Goal: Information Seeking & Learning: Find specific page/section

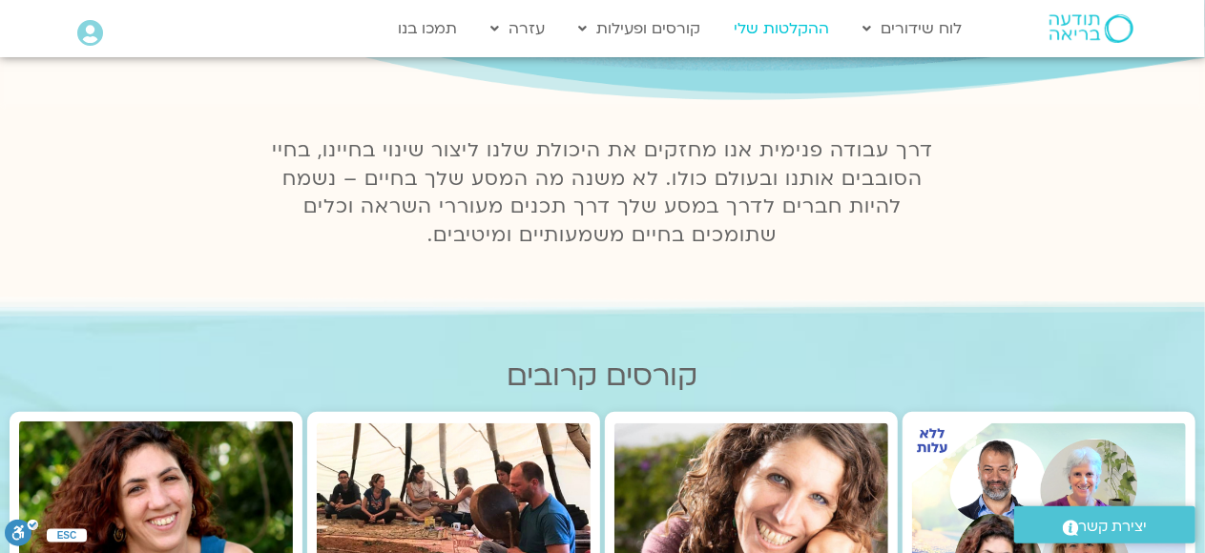
click at [783, 34] on link "ההקלטות שלי" at bounding box center [782, 28] width 114 height 36
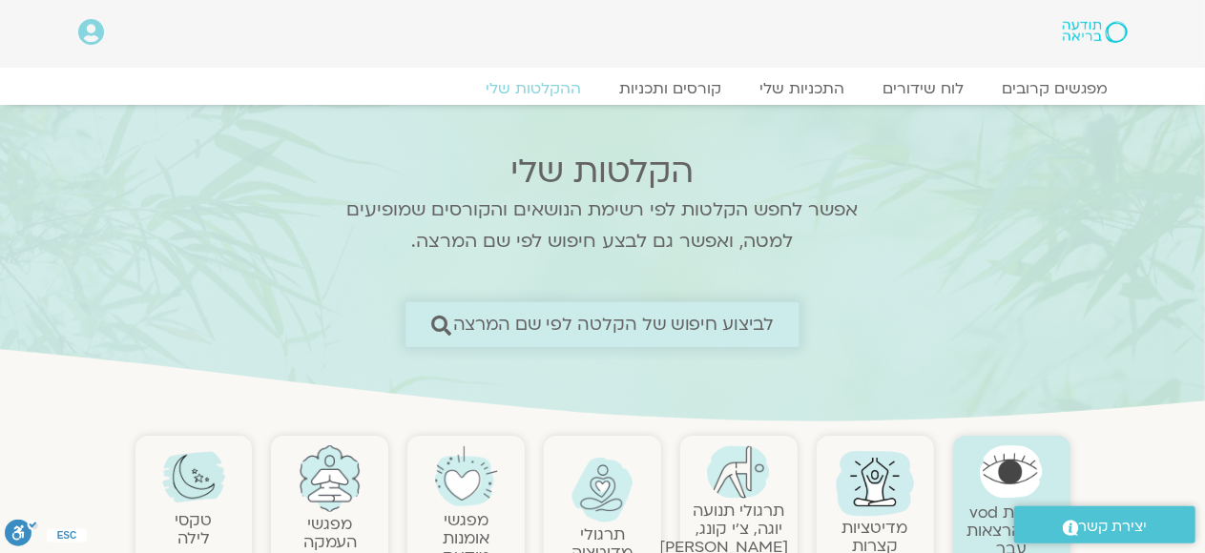
click at [714, 319] on span "לביצוע חיפוש של הקלטה לפי שם המרצה" at bounding box center [612, 325] width 321 height 20
click at [714, 325] on span "לביצוע חיפוש של הקלטה לפי שם המרצה" at bounding box center [612, 325] width 321 height 20
click at [467, 325] on span "לביצוע חיפוש של הקלטה לפי שם המרצה" at bounding box center [612, 325] width 321 height 20
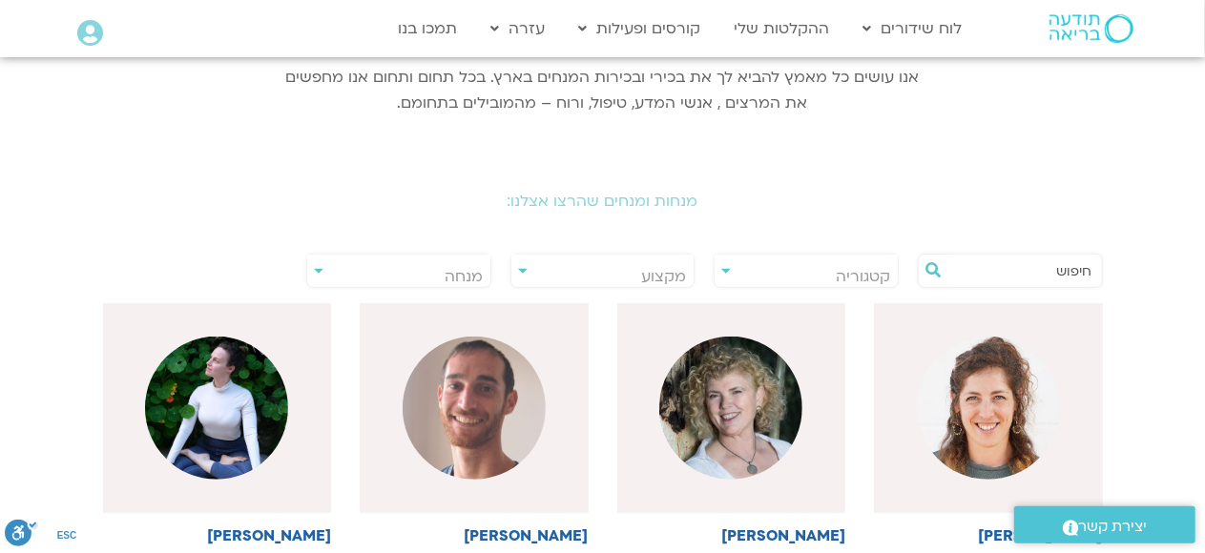
scroll to position [286, 0]
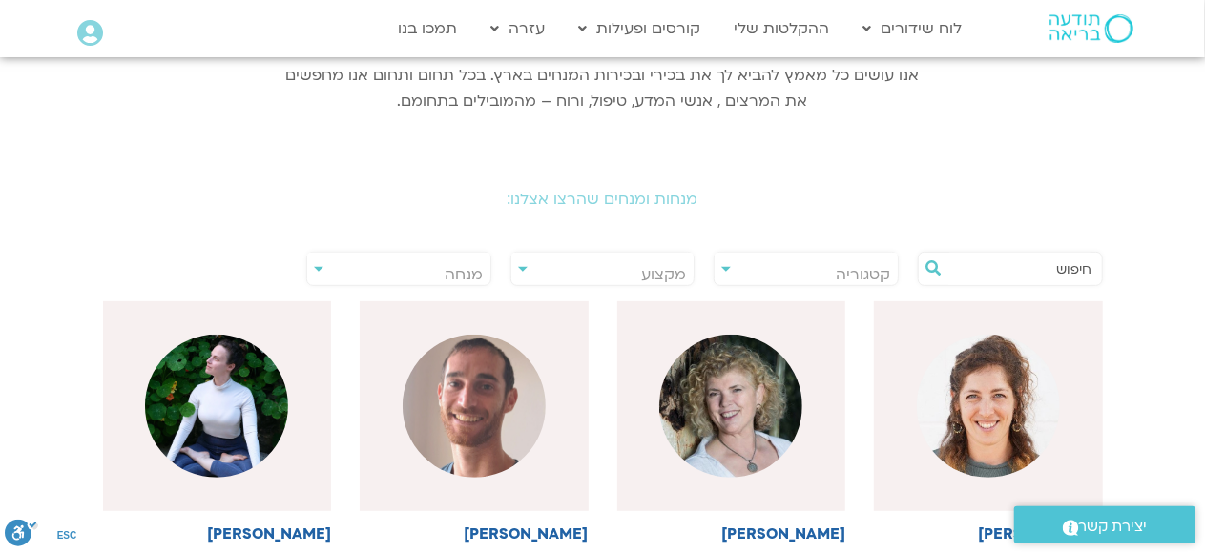
click at [967, 267] on input "text" at bounding box center [1019, 269] width 145 height 32
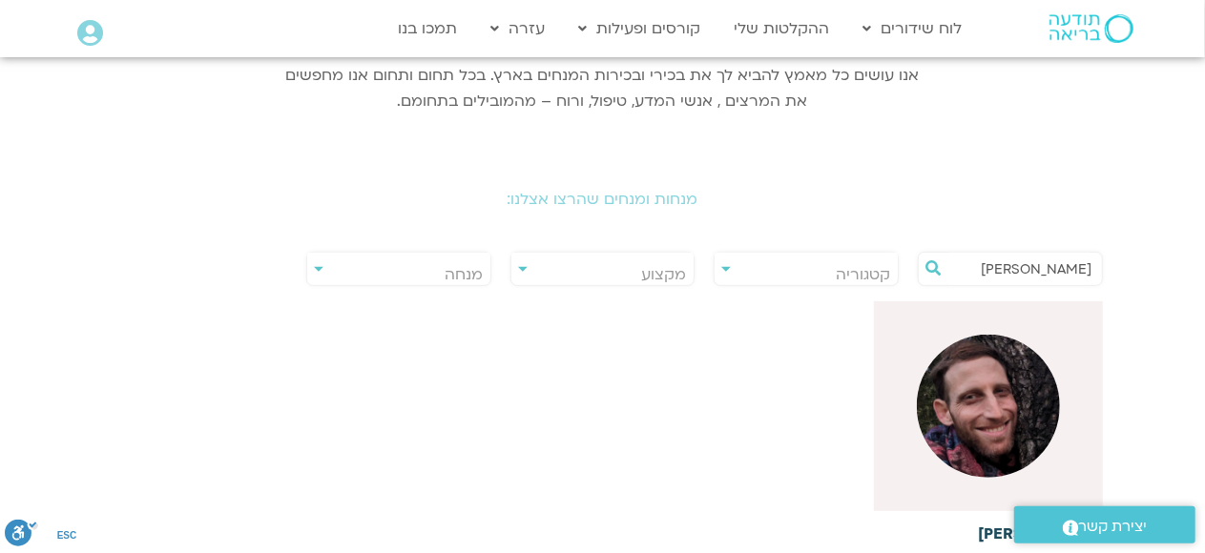
type input "[PERSON_NAME]"
click at [1017, 437] on img at bounding box center [988, 406] width 143 height 143
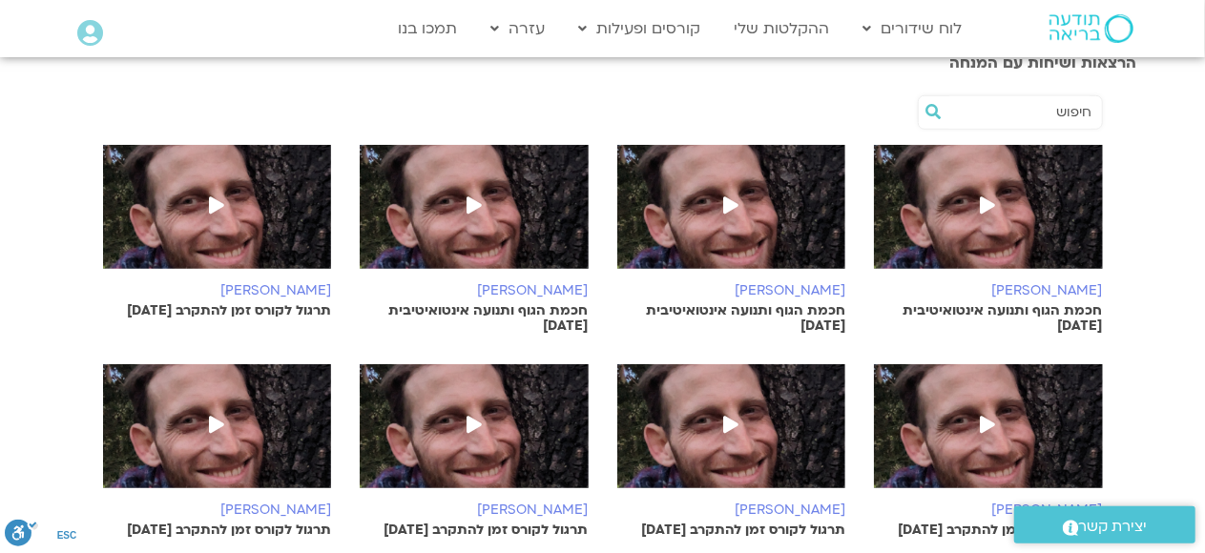
scroll to position [668, 0]
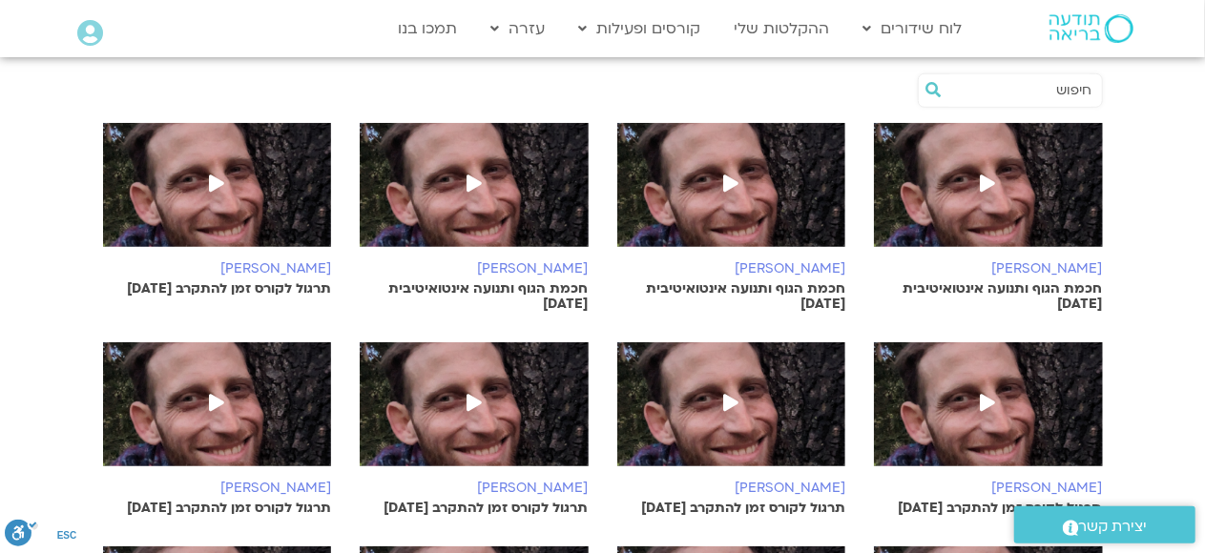
click at [992, 181] on icon at bounding box center [988, 183] width 15 height 17
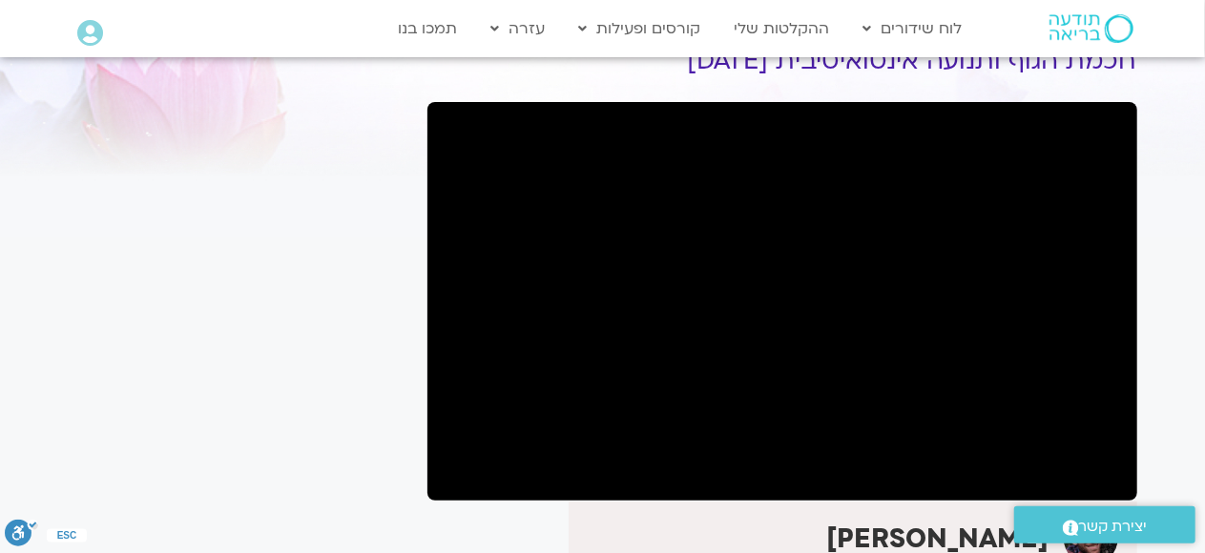
click at [185, 287] on div "It seems we can't find what you're looking for. It seems we can't find what you…" at bounding box center [238, 521] width 359 height 1015
